Goal: Task Accomplishment & Management: Complete application form

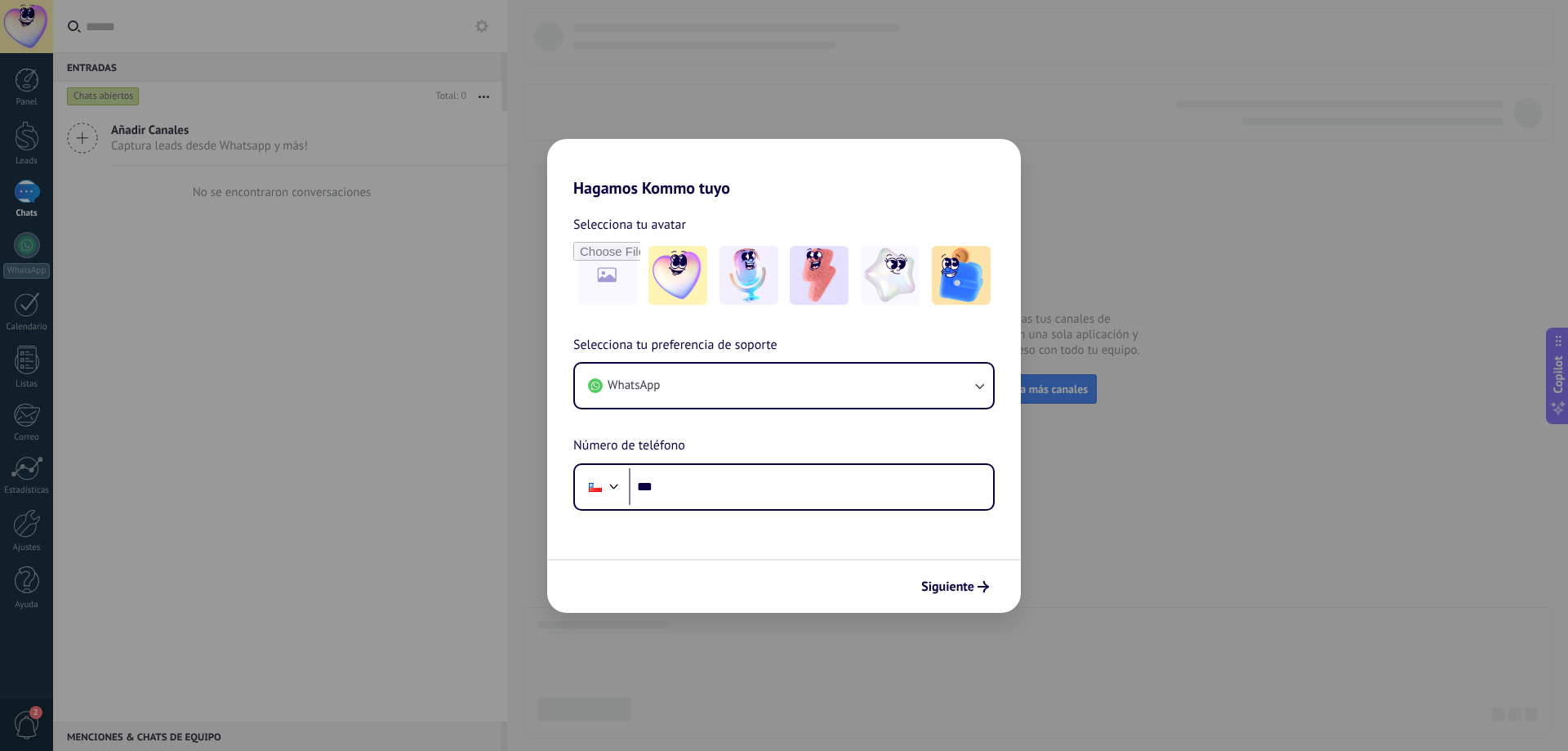
click at [331, 359] on div "Hagamos Kommo tuyo Selecciona tu avatar Selecciona tu preferencia de soporte Wh…" at bounding box center [784, 375] width 1568 height 751
click at [959, 586] on span "Siguiente" at bounding box center [947, 586] width 53 height 11
click at [603, 487] on div at bounding box center [595, 487] width 31 height 35
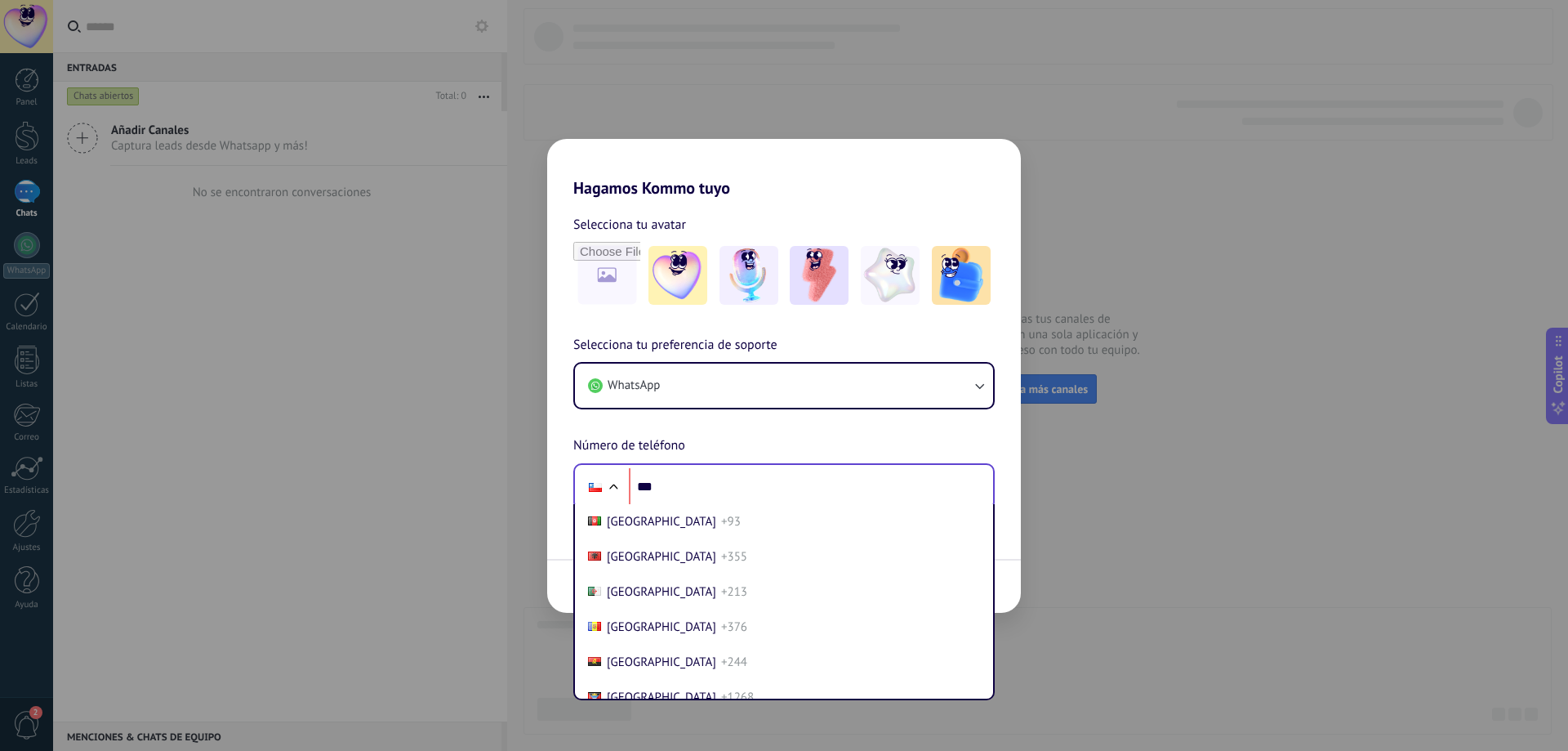
scroll to position [1139, 0]
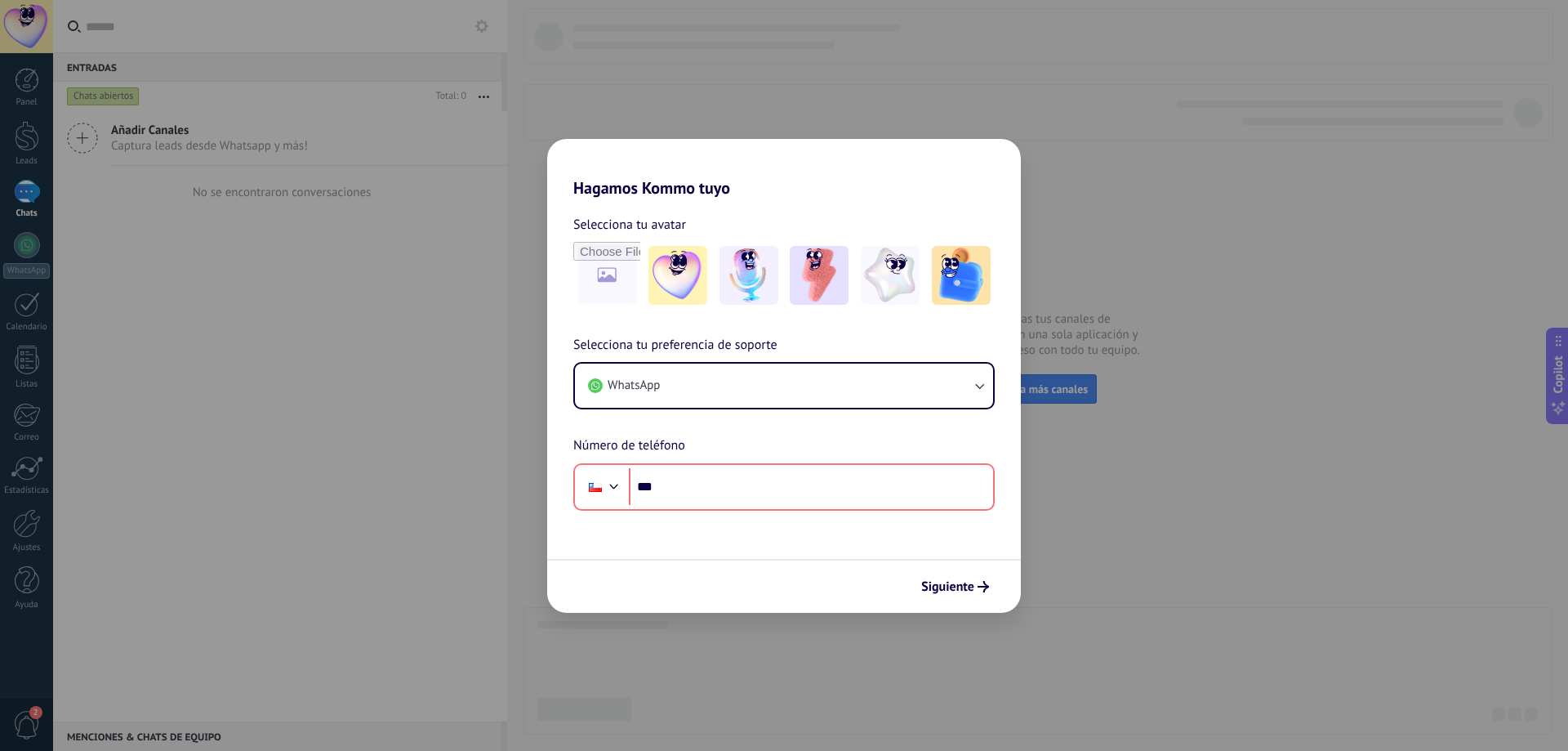
click at [493, 537] on div "Hagamos Kommo tuyo Selecciona tu avatar Selecciona tu preferencia de soporte Wh…" at bounding box center [784, 375] width 1568 height 751
click at [725, 487] on input "***" at bounding box center [811, 486] width 364 height 37
click at [686, 401] on button "WhatsApp" at bounding box center [784, 385] width 418 height 44
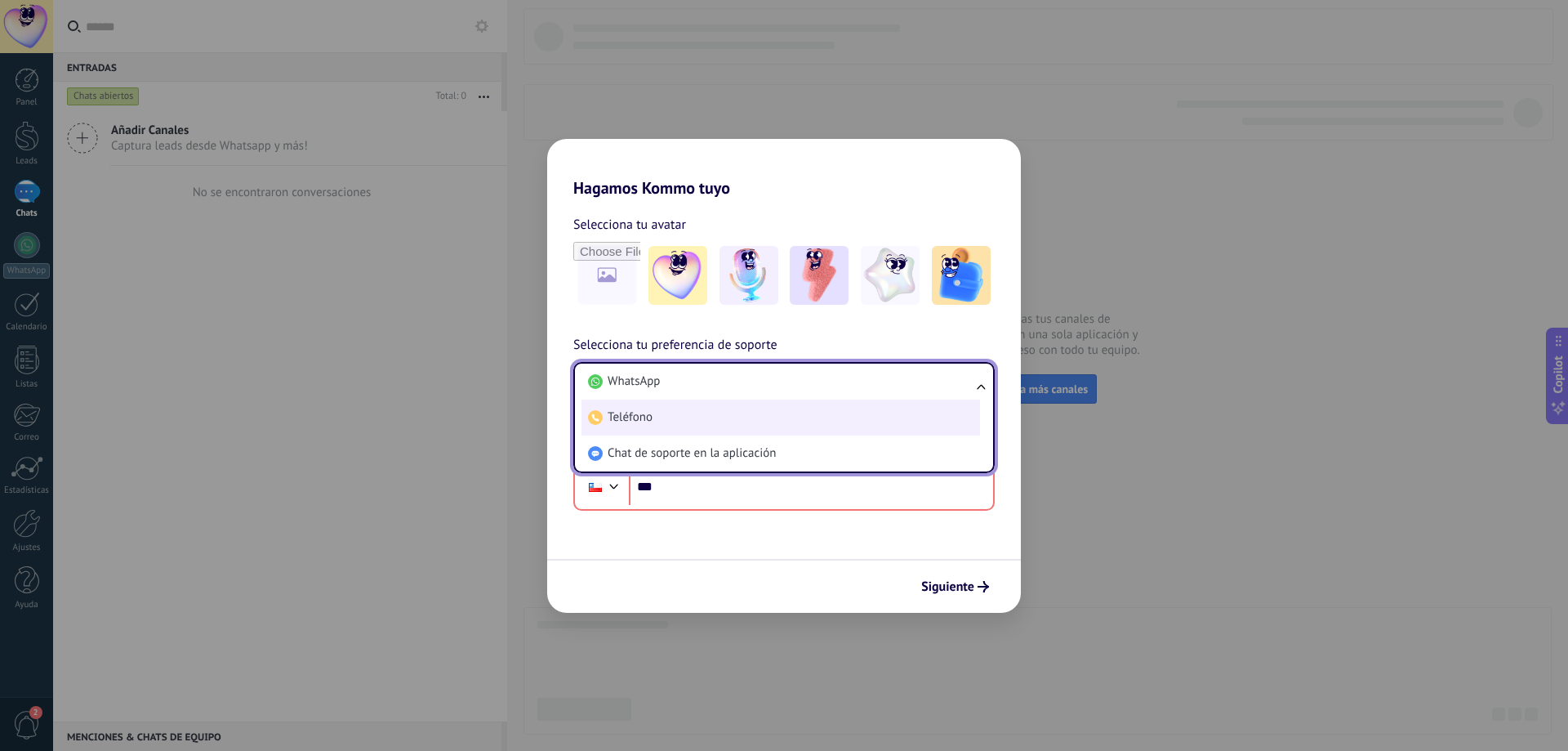
click at [678, 428] on li "Teléfono" at bounding box center [780, 417] width 398 height 36
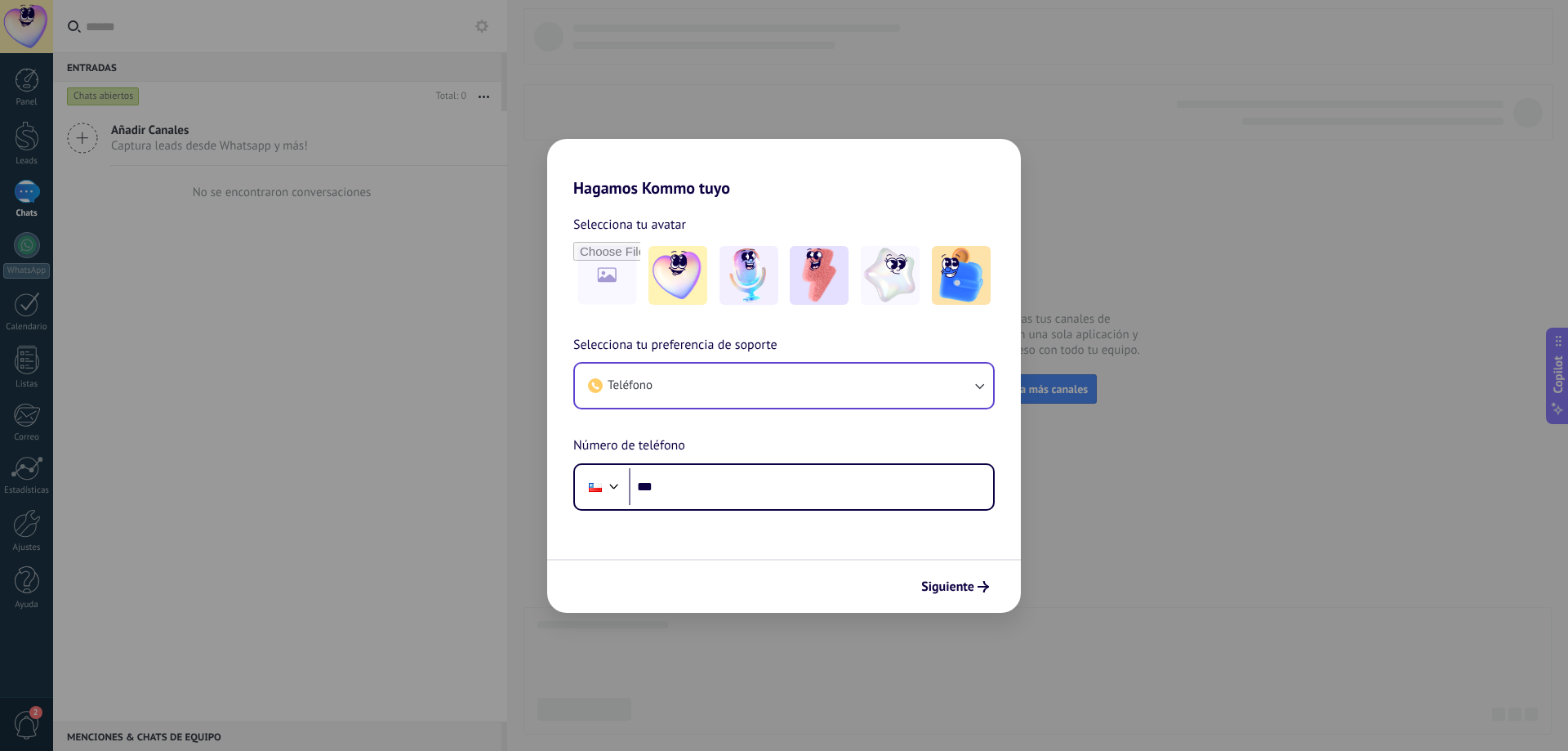
click at [699, 84] on div "Hagamos Kommo tuyo Selecciona tu avatar Selecciona tu preferencia de soporte Te…" at bounding box center [784, 375] width 1568 height 751
